Goal: Information Seeking & Learning: Find specific fact

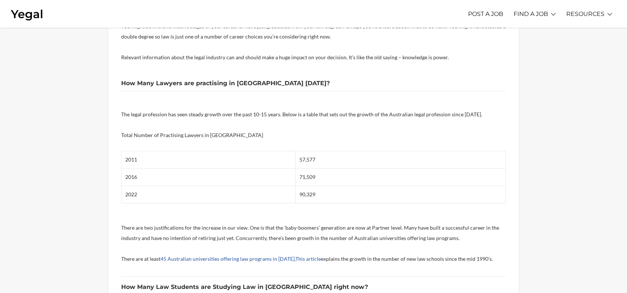
scroll to position [185, 0]
drag, startPoint x: 248, startPoint y: 158, endPoint x: 399, endPoint y: 189, distance: 154.5
click at [399, 189] on tbody "2011 57,577 2016 71,509 2022 90,329" at bounding box center [314, 177] width 384 height 52
click at [399, 189] on td "90,329" at bounding box center [401, 194] width 210 height 17
drag, startPoint x: 399, startPoint y: 193, endPoint x: 214, endPoint y: 151, distance: 190.4
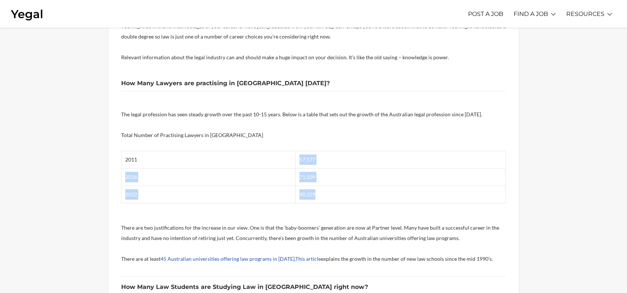
click at [214, 151] on tbody "2011 57,577 2016 71,509 2022 90,329" at bounding box center [314, 177] width 384 height 52
click at [214, 151] on td "2011" at bounding box center [209, 159] width 174 height 17
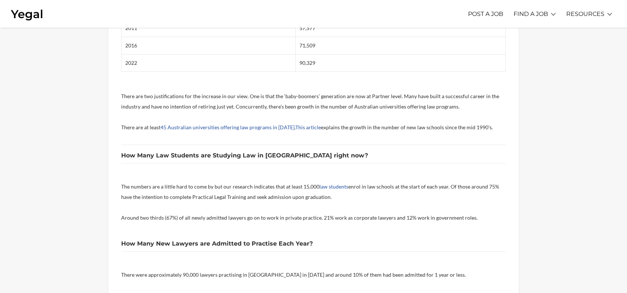
scroll to position [408, 0]
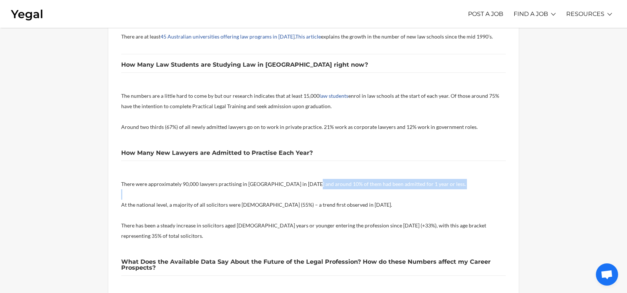
drag, startPoint x: 305, startPoint y: 182, endPoint x: 483, endPoint y: 190, distance: 178.9
click at [483, 190] on div "These are really important questions. You might be in the formative stages of y…" at bounding box center [313, 260] width 385 height 964
click at [483, 190] on p at bounding box center [313, 194] width 385 height 10
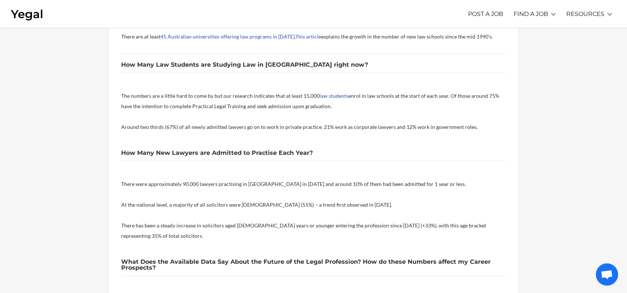
click at [481, 189] on p at bounding box center [313, 194] width 385 height 10
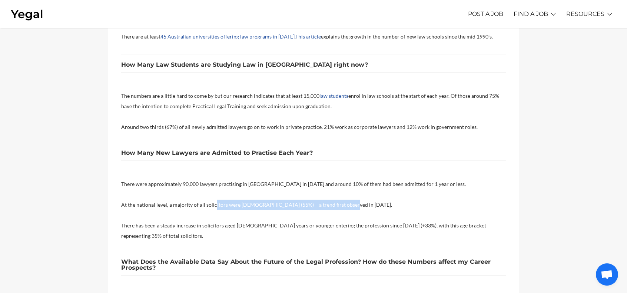
drag, startPoint x: 214, startPoint y: 208, endPoint x: 359, endPoint y: 207, distance: 145.0
click at [359, 207] on p "At the national level, a majority of all solicitors were [DEMOGRAPHIC_DATA] (55…" at bounding box center [313, 205] width 385 height 10
click at [357, 205] on p "At the national level, a majority of all solicitors were [DEMOGRAPHIC_DATA] (55…" at bounding box center [313, 205] width 385 height 10
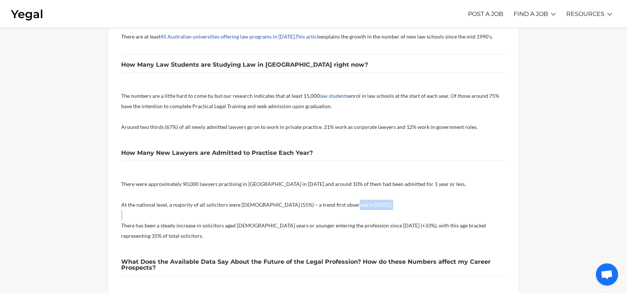
click at [357, 205] on p "At the national level, a majority of all solicitors were [DEMOGRAPHIC_DATA] (55…" at bounding box center [313, 205] width 385 height 10
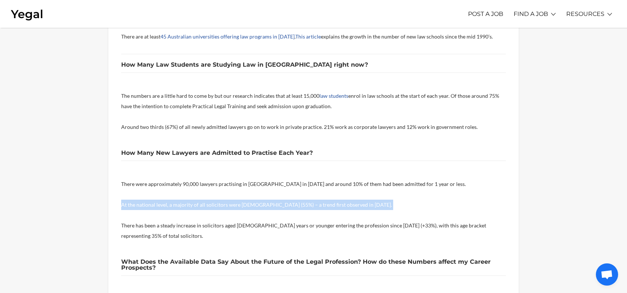
click at [357, 205] on p "At the national level, a majority of all solicitors were [DEMOGRAPHIC_DATA] (55…" at bounding box center [313, 205] width 385 height 10
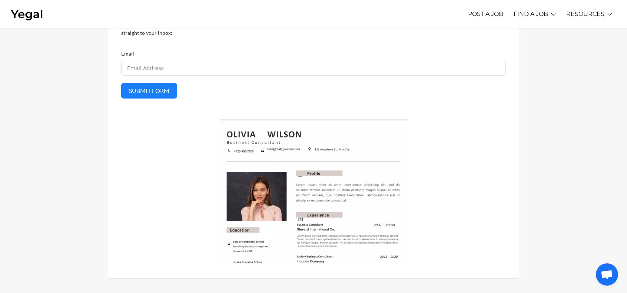
scroll to position [890, 0]
